Goal: Task Accomplishment & Management: Manage account settings

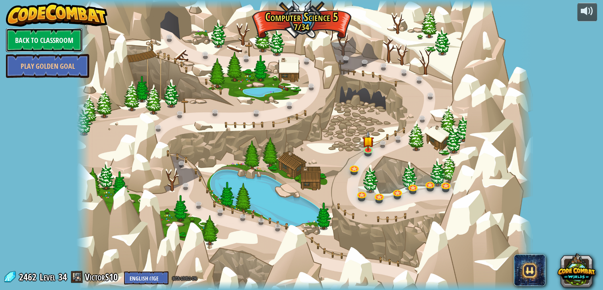
click at [67, 44] on link "Back to Classroom" at bounding box center [44, 40] width 77 height 24
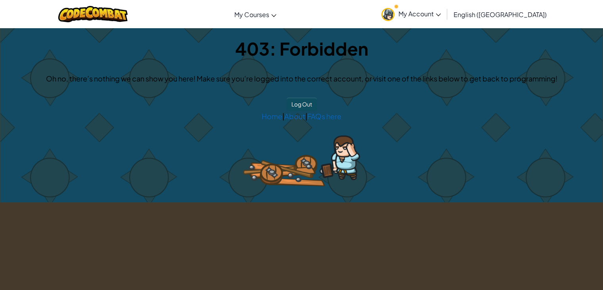
click at [441, 16] on span "My Account" at bounding box center [420, 14] width 42 height 8
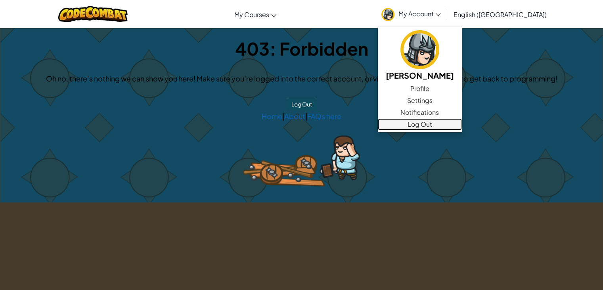
click at [452, 122] on link "Log Out" at bounding box center [420, 124] width 84 height 12
